Goal: Transaction & Acquisition: Purchase product/service

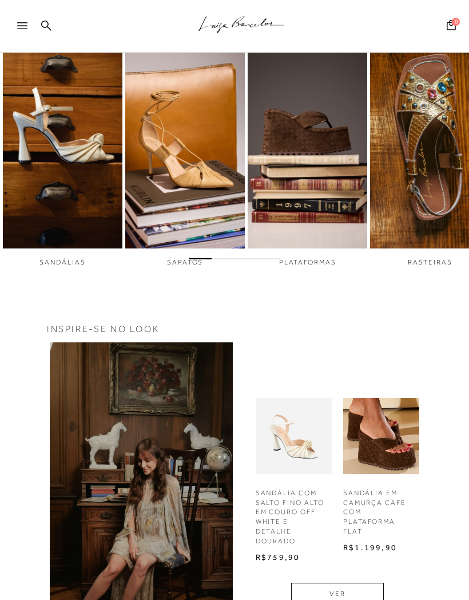
scroll to position [663, 0]
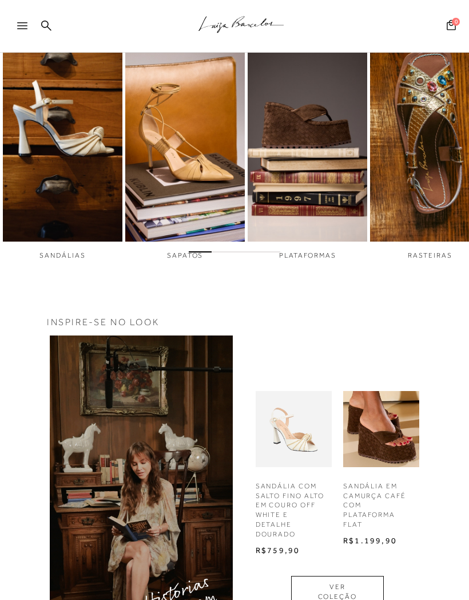
click at [16, 15] on div at bounding box center [19, 26] width 38 height 23
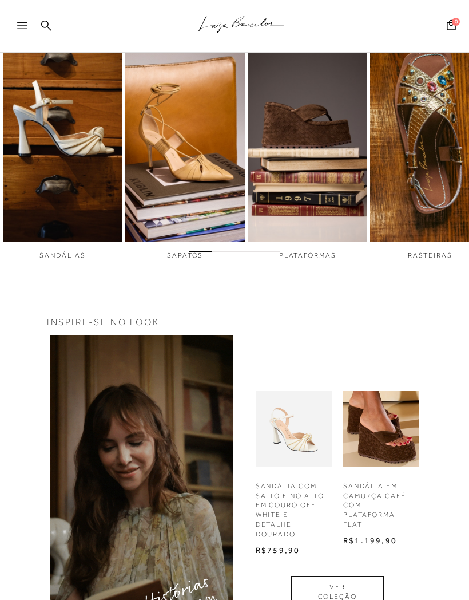
click at [23, 25] on icon at bounding box center [22, 25] width 10 height 7
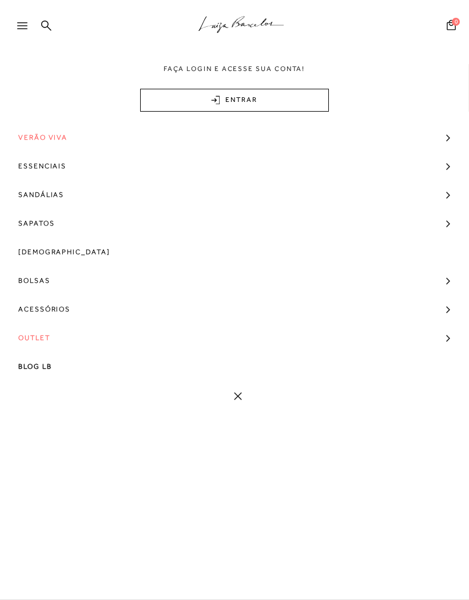
click at [450, 132] on link "Verão Viva" at bounding box center [234, 137] width 469 height 29
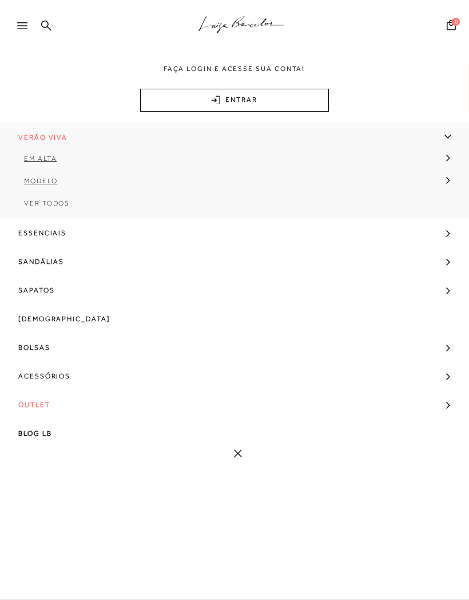
click at [56, 203] on span "Ver Todos" at bounding box center [47, 203] width 46 height 8
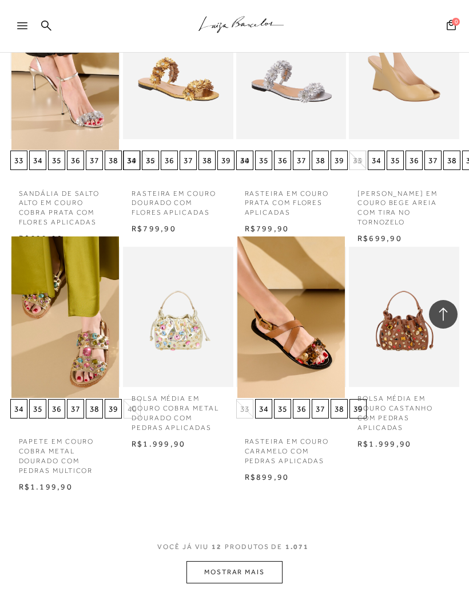
scroll to position [496, 0]
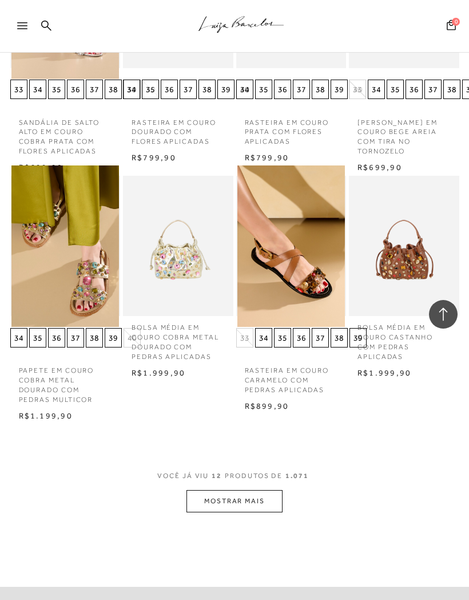
click at [20, 27] on icon at bounding box center [22, 25] width 10 height 7
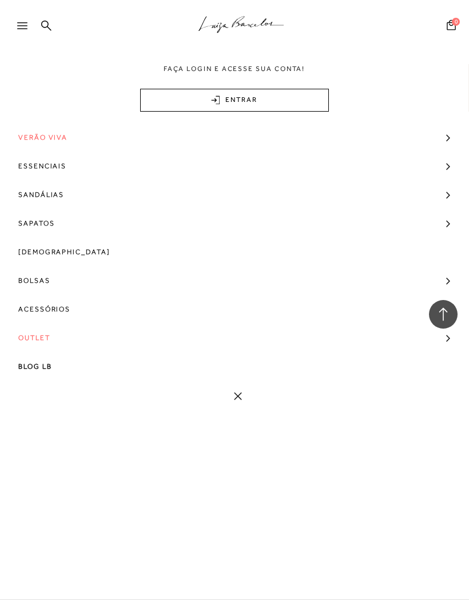
click at [452, 193] on link "Sandálias" at bounding box center [234, 194] width 469 height 29
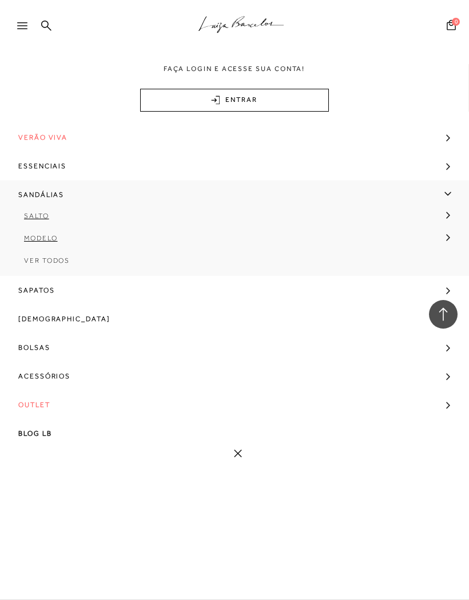
click at [54, 263] on span "Ver Todos" at bounding box center [47, 260] width 46 height 8
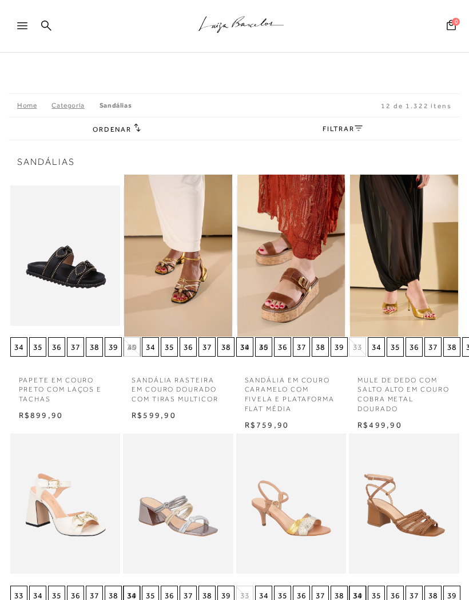
click at [356, 116] on div "Home Categoria [GEOGRAPHIC_DATA] 12 de 1.322 itens" at bounding box center [235, 105] width 452 height 23
click at [361, 125] on link "FILTRAR" at bounding box center [343, 129] width 40 height 8
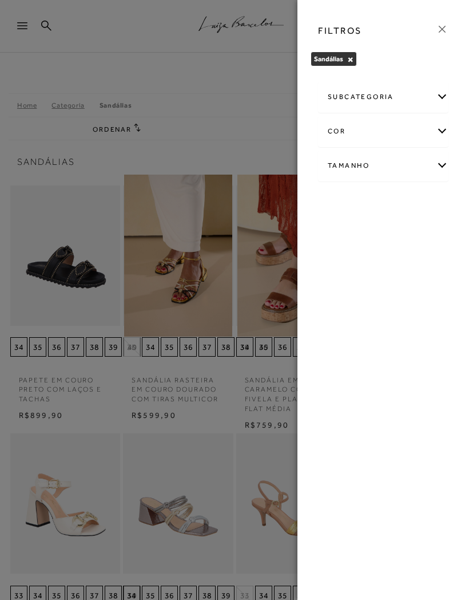
click at [437, 165] on div "Tamanho" at bounding box center [383, 166] width 129 height 30
click at [351, 351] on span "36" at bounding box center [348, 354] width 17 height 9
click at [349, 351] on input "36" at bounding box center [342, 355] width 11 height 11
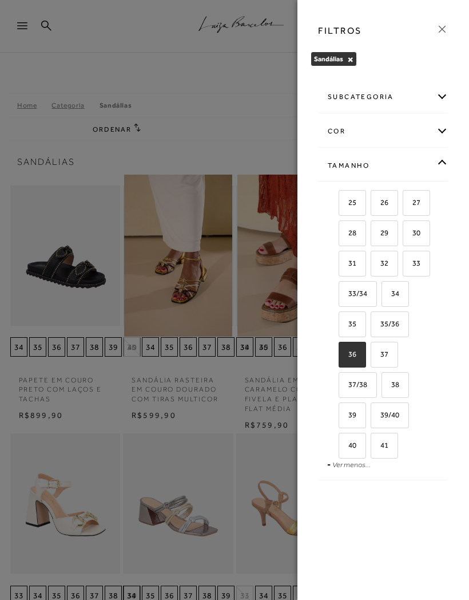
checkbox input "true"
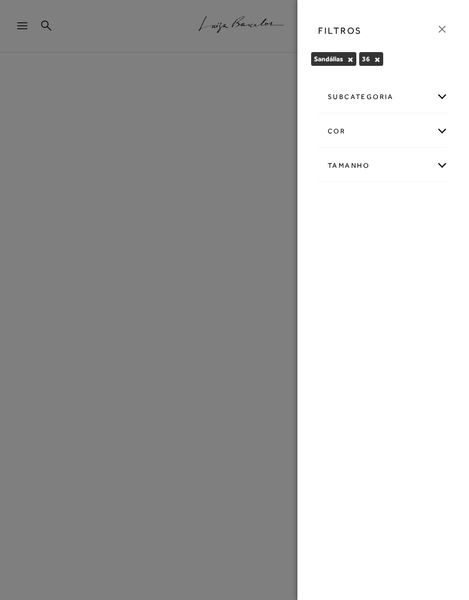
click at [437, 31] on icon at bounding box center [442, 29] width 13 height 13
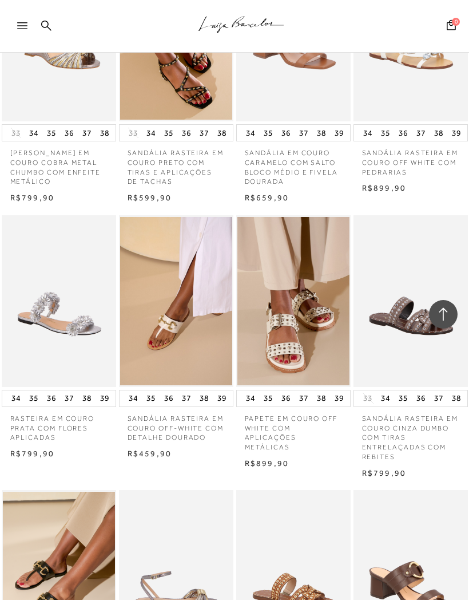
scroll to position [4717, 0]
